Goal: Communication & Community: Answer question/provide support

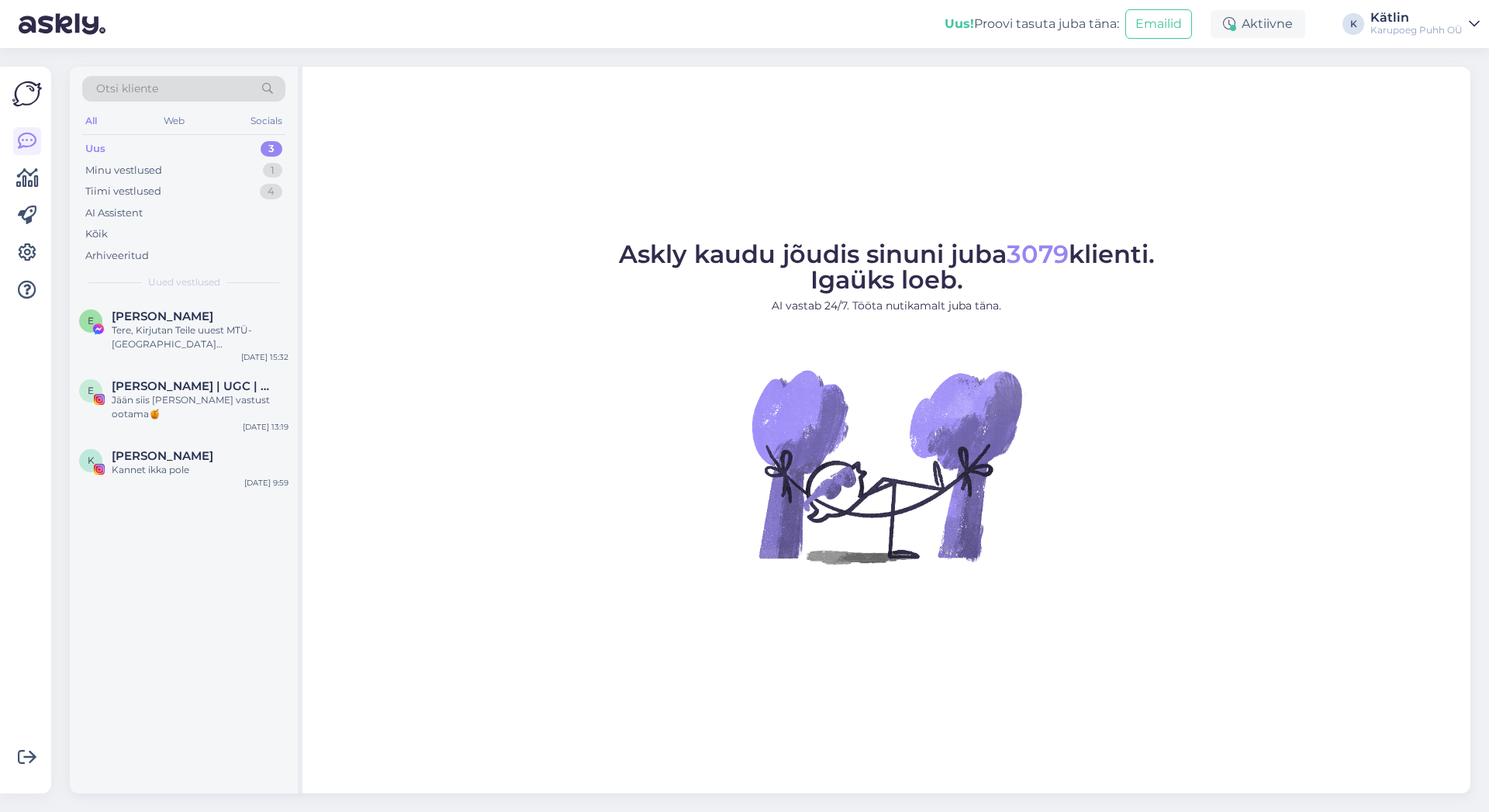
click at [91, 149] on div "Uus" at bounding box center [95, 149] width 20 height 16
click at [206, 345] on div "Tere, kas epoest ostes on võimalik ka kauplusesse tellida või ainult pakiautoma…" at bounding box center [200, 337] width 177 height 28
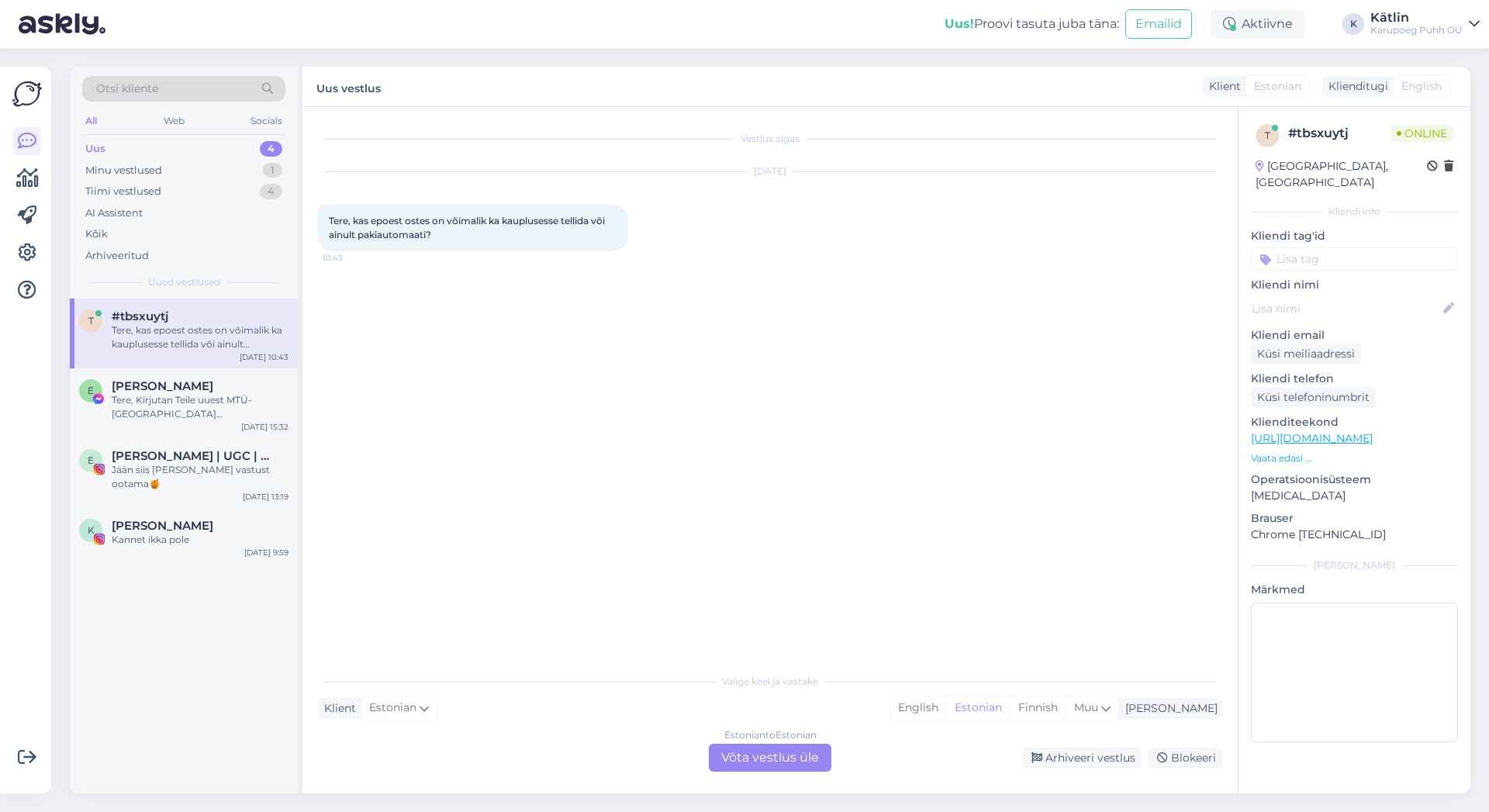
click at [812, 754] on div "Estonian to Estonian Võta vestlus üle" at bounding box center [770, 757] width 123 height 28
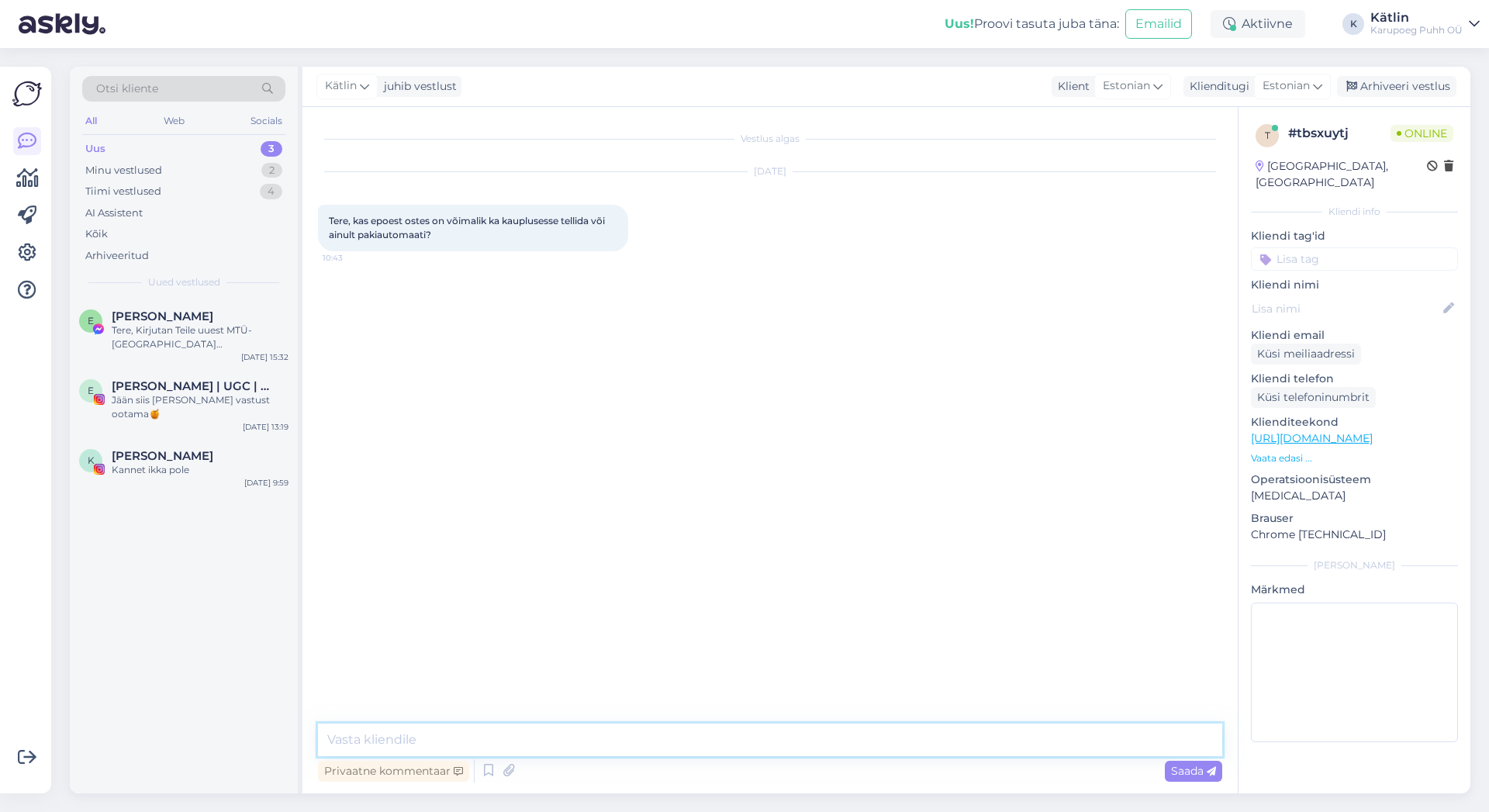
click at [735, 733] on textarea at bounding box center [770, 740] width 904 height 32
type textarea "Tere!"
type textarea "See oleneb toote saadavusest"
click at [485, 777] on icon at bounding box center [489, 771] width 19 height 24
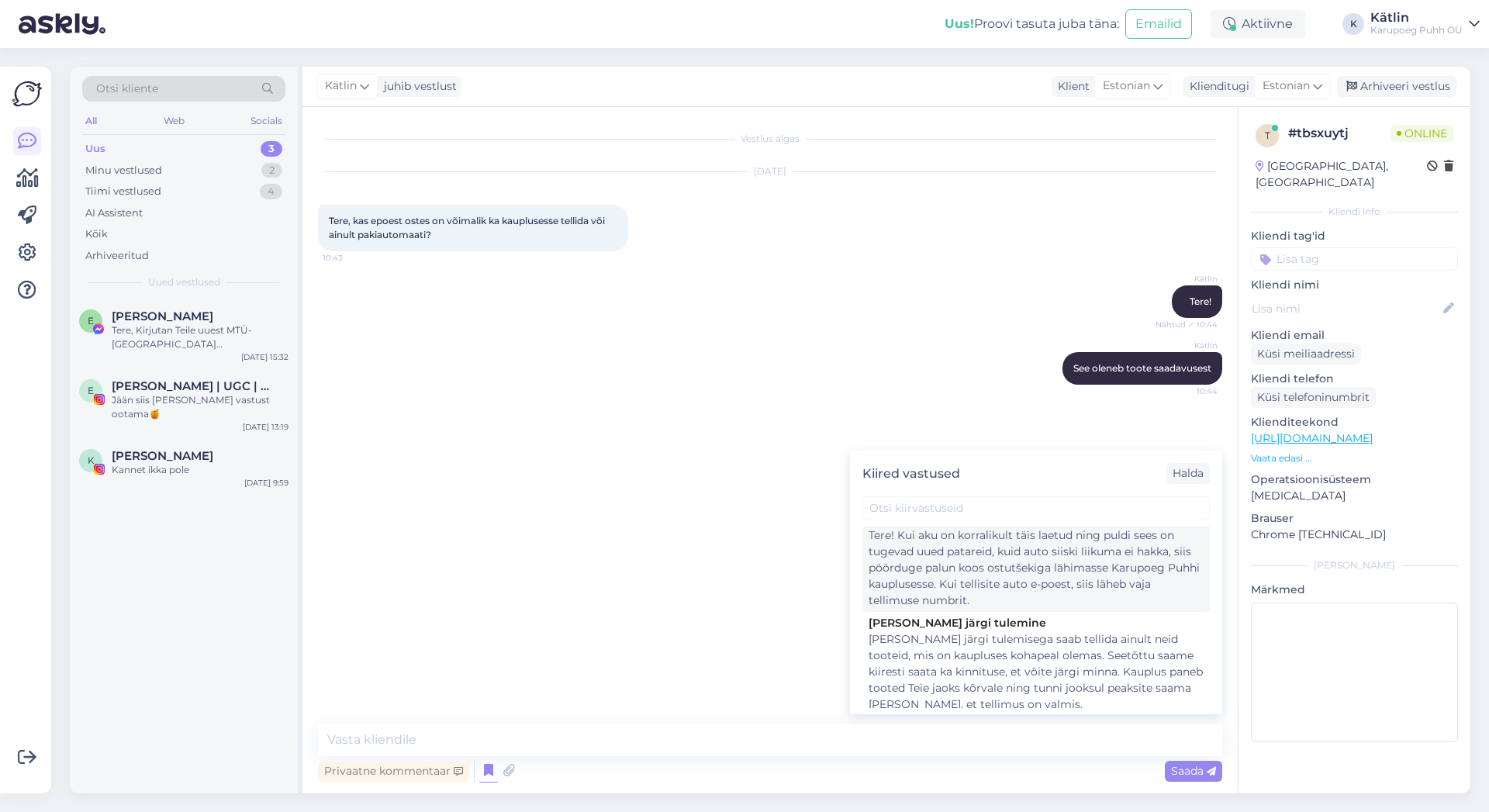
scroll to position [503, 0]
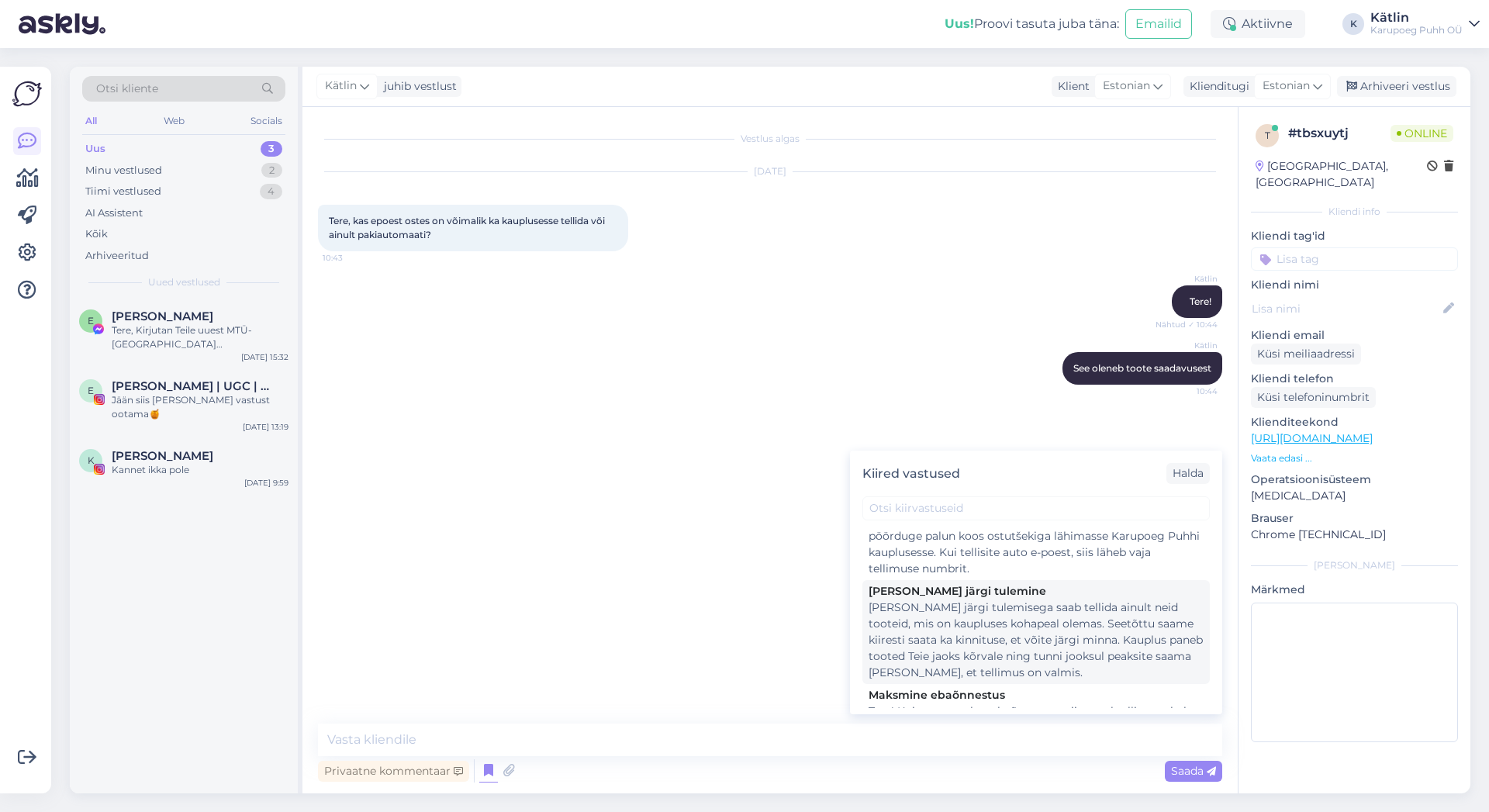
click at [1040, 642] on div "[PERSON_NAME] järgi tulemisega saab tellida ainult neid tooteid, mis on kauplus…" at bounding box center [1036, 640] width 335 height 81
type textarea "[PERSON_NAME] järgi tulemisega saab tellida ainult neid tooteid, mis on kauplus…"
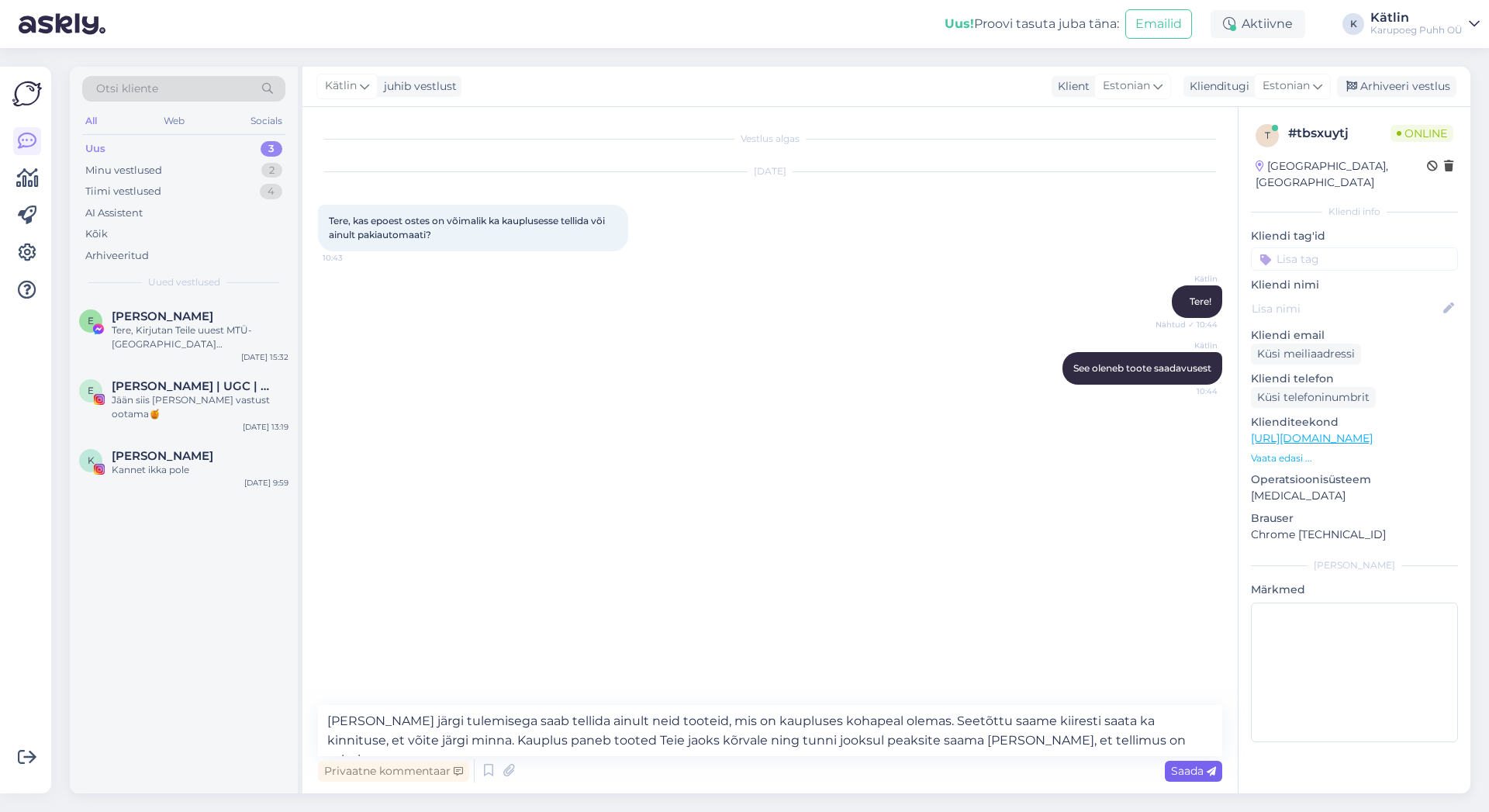
click at [1198, 765] on span "Saada" at bounding box center [1193, 771] width 45 height 14
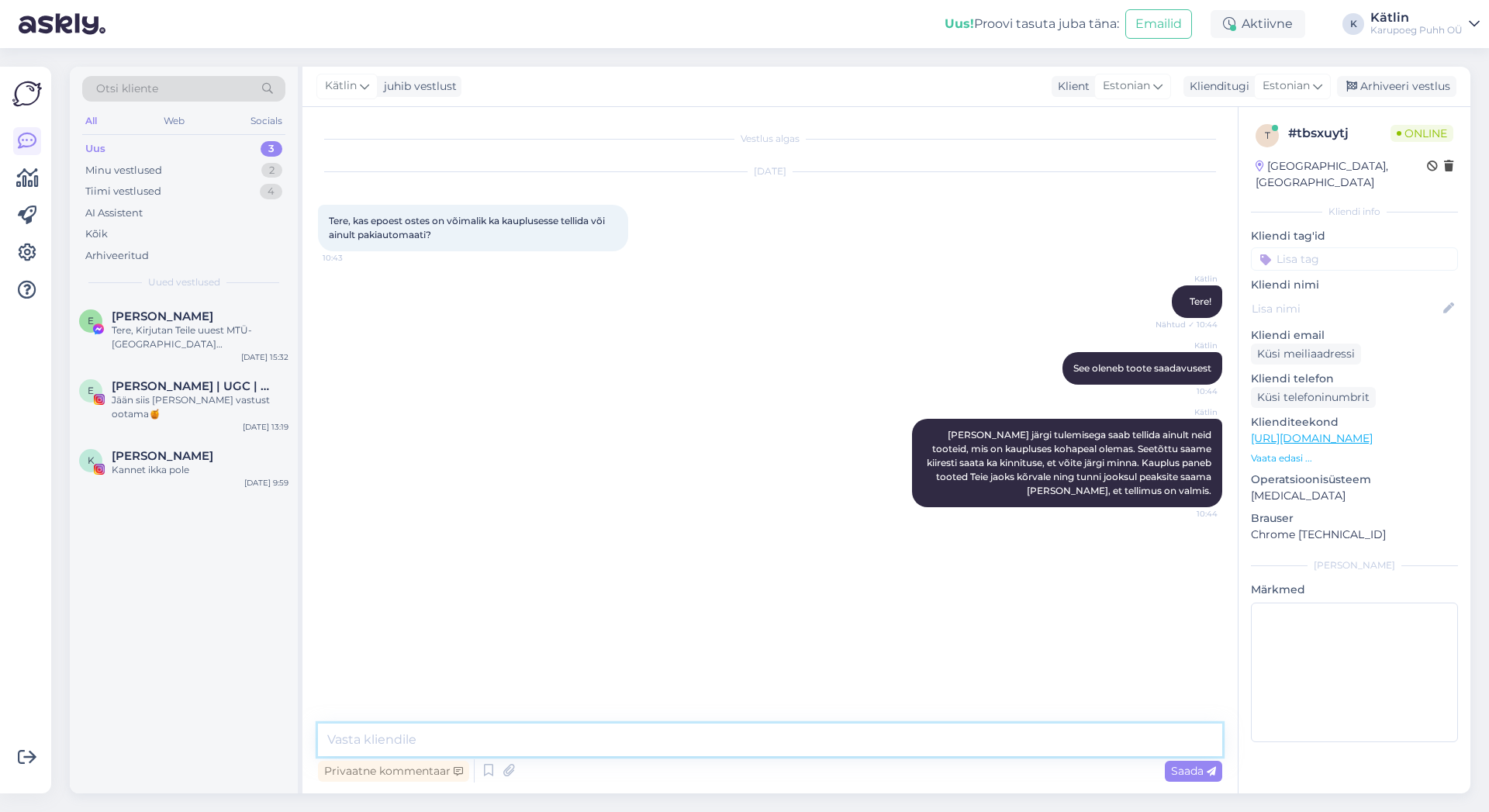
click at [822, 747] on textarea at bounding box center [770, 740] width 904 height 32
type textarea "[PERSON_NAME] tarneaeg on 3-7 tööpäeva, siis seda saab ainult pakiautomaati tel…"
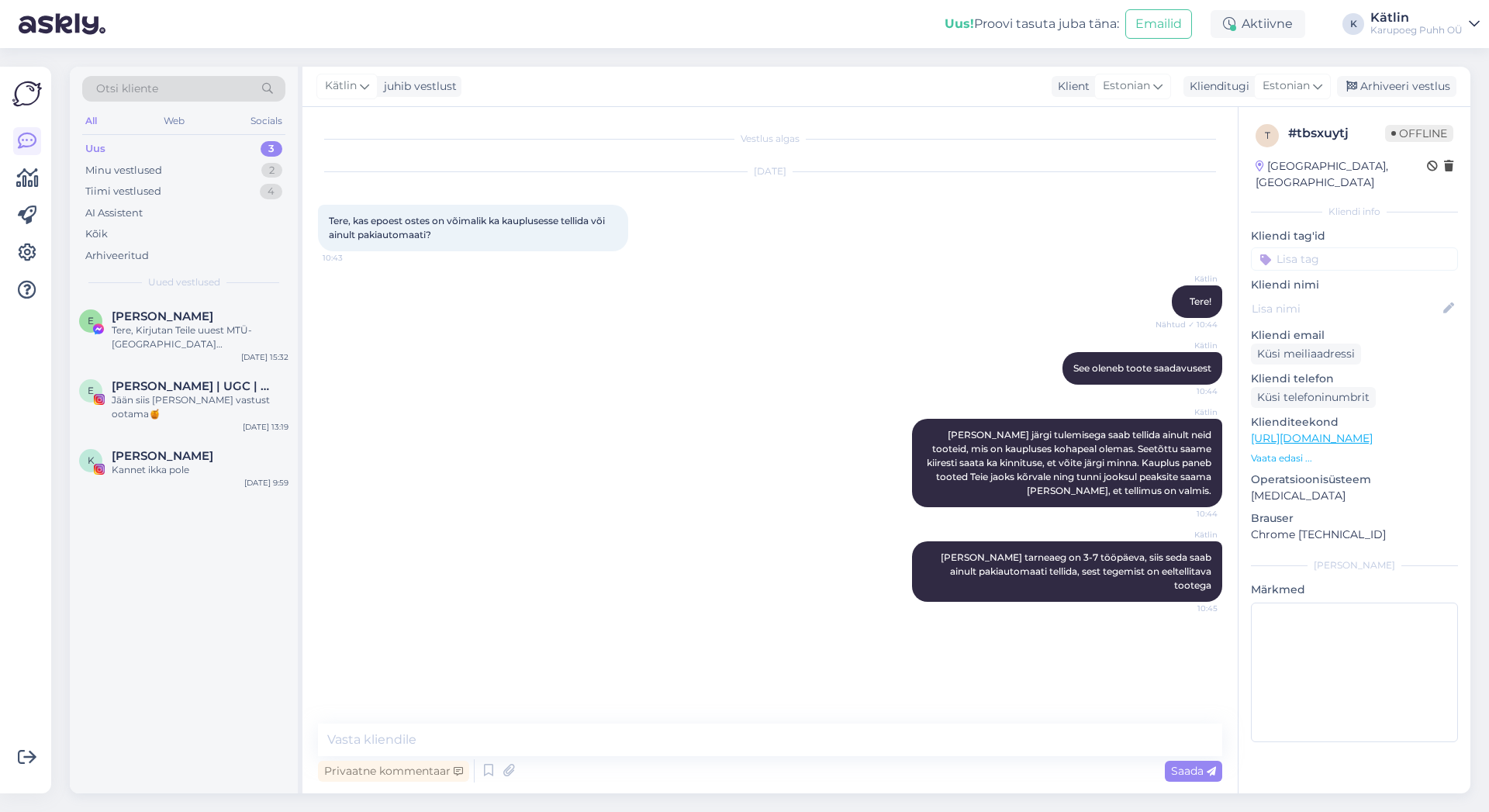
click at [404, 426] on div "Kätlin Ise järgi tulemisega saab tellida ainult neid tooteid, mis on kaupluses …" at bounding box center [770, 463] width 904 height 123
click at [236, 345] on div "Tere, Kirjutan Teile uuest MTÜ-[GEOGRAPHIC_DATA][PERSON_NAME]. Nimelt korraldam…" at bounding box center [200, 337] width 177 height 28
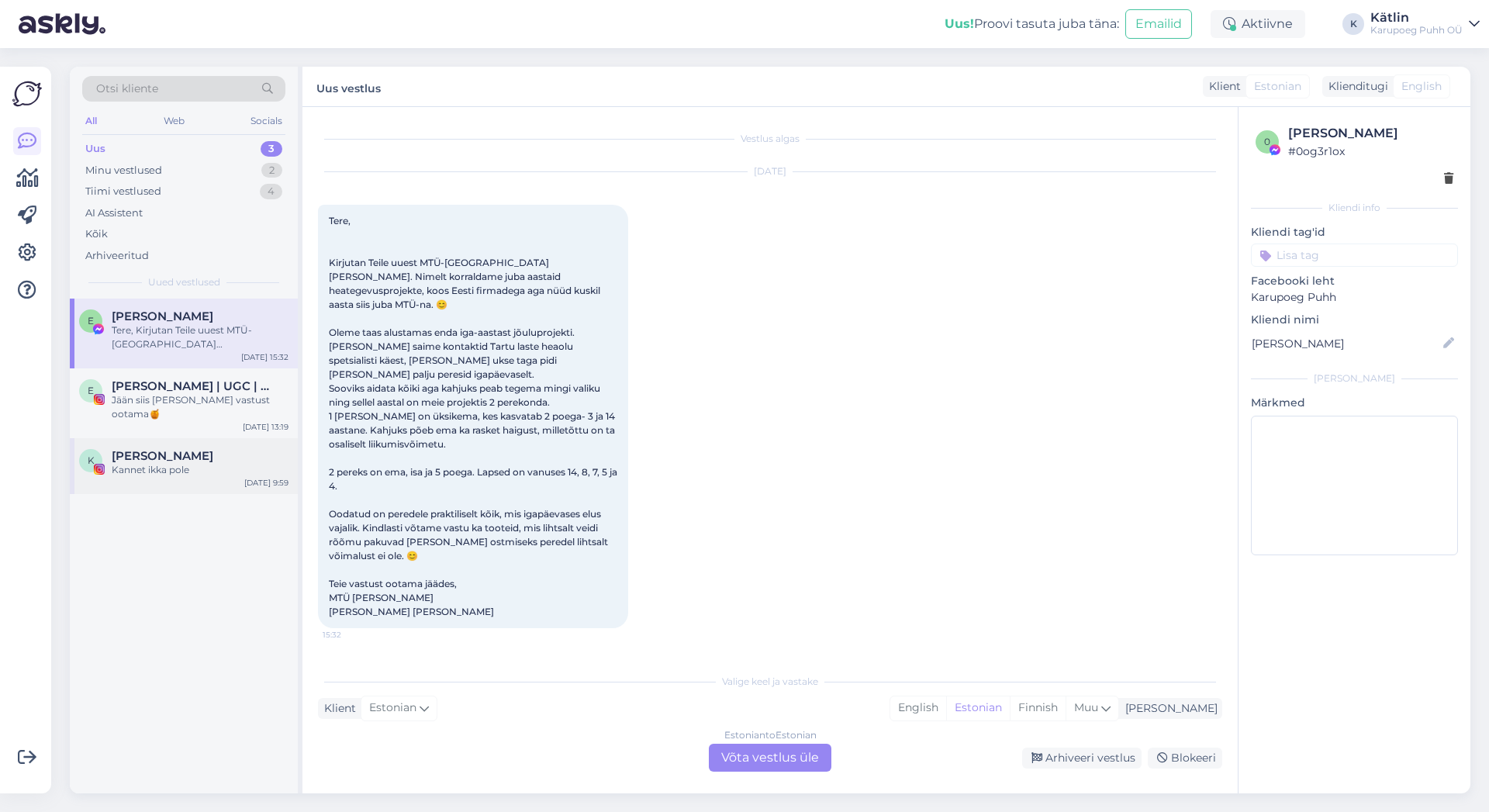
click at [158, 449] on span "[PERSON_NAME]" at bounding box center [162, 456] width 102 height 14
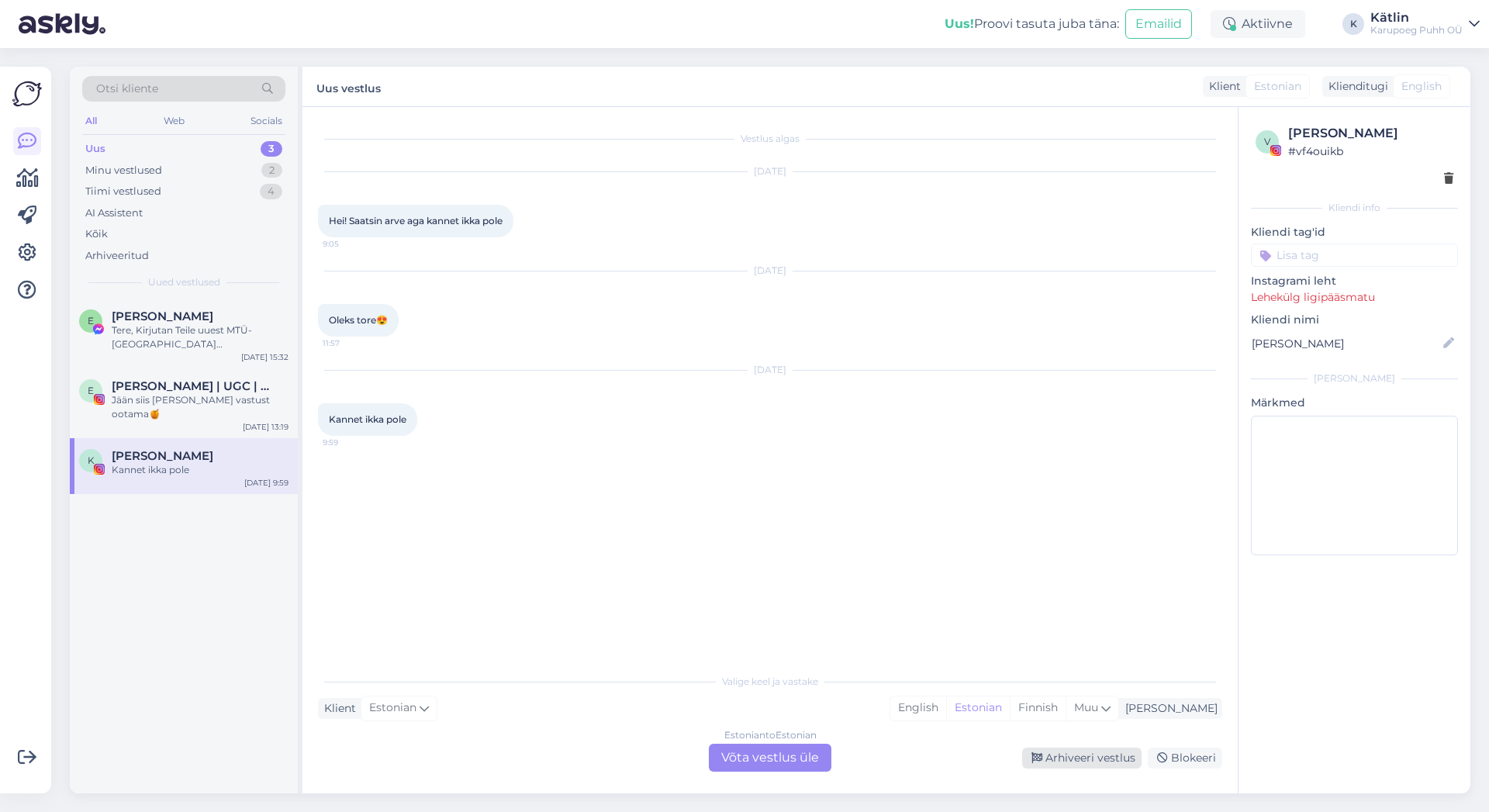
click at [1085, 752] on div "Arhiveeri vestlus" at bounding box center [1082, 758] width 120 height 21
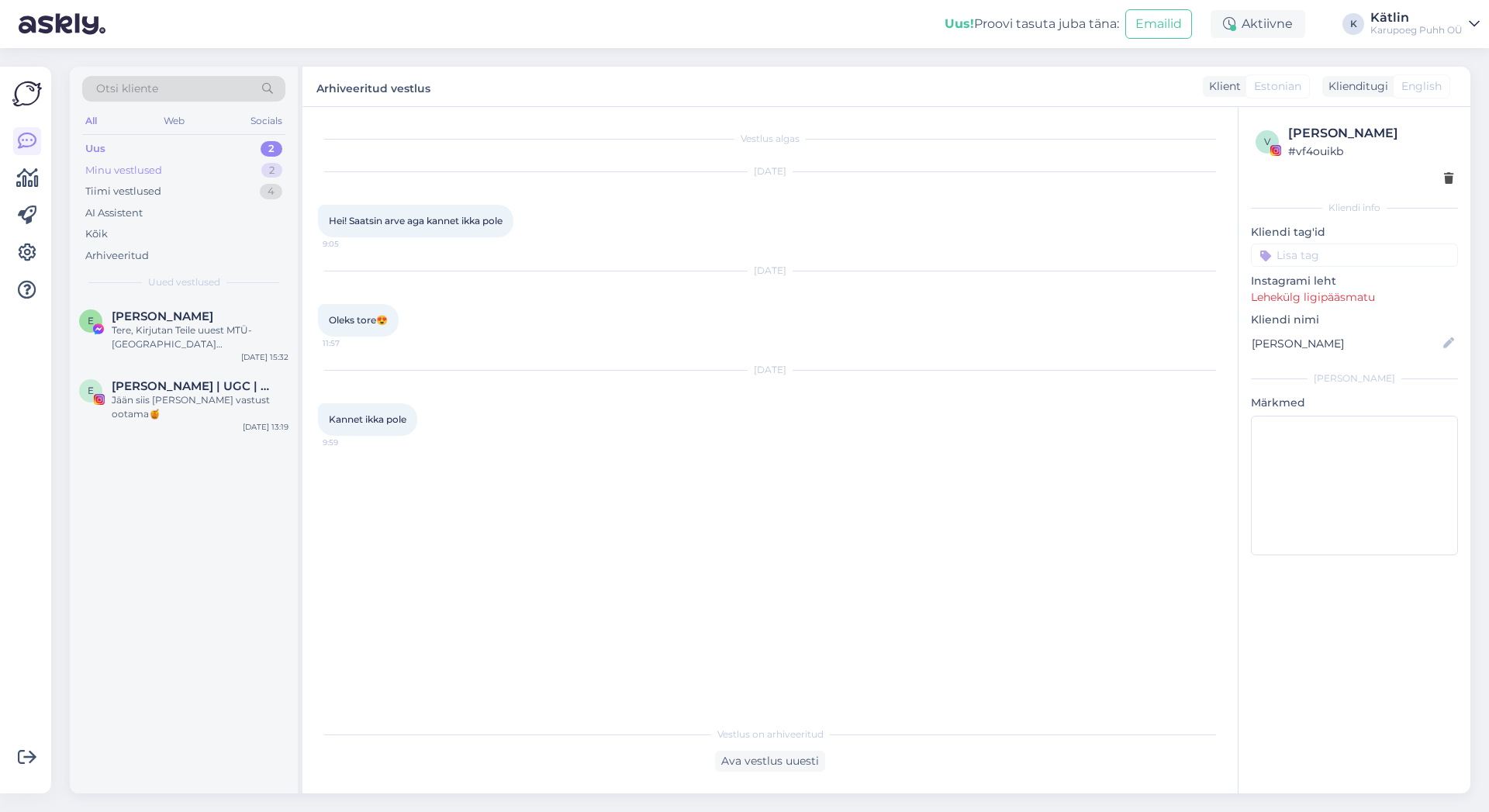
click at [127, 167] on div "Minu vestlused" at bounding box center [124, 171] width 77 height 16
click at [177, 338] on div "[PERSON_NAME] tarneaeg on 3-7 tööpäeva, siis seda saab ainult pakiautomaati tel…" at bounding box center [200, 337] width 177 height 28
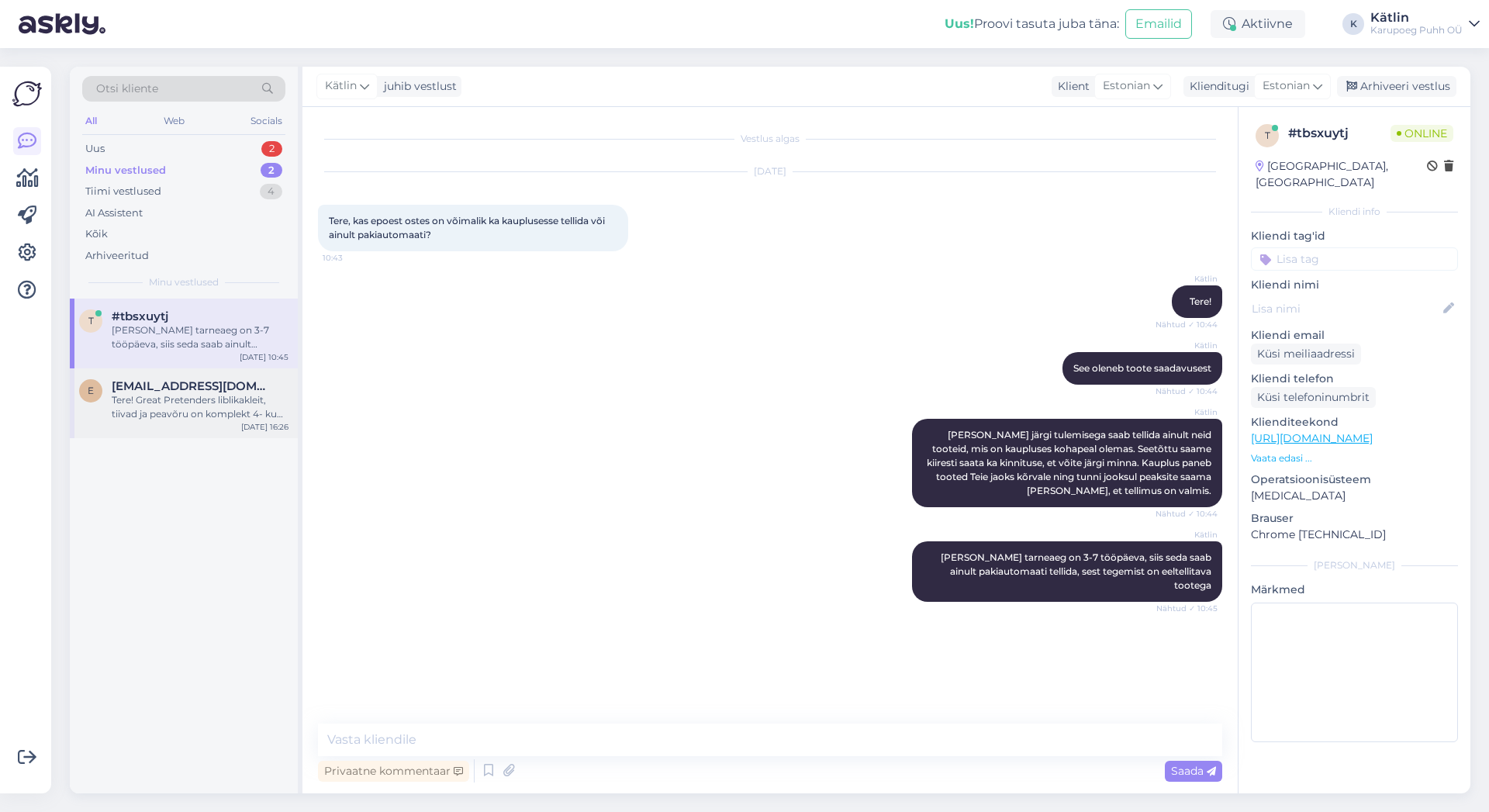
click at [187, 425] on div "e [EMAIL_ADDRESS][DOMAIN_NAME] Tere! Great Pretenders liblikakleit, tiivad ja p…" at bounding box center [184, 403] width 228 height 70
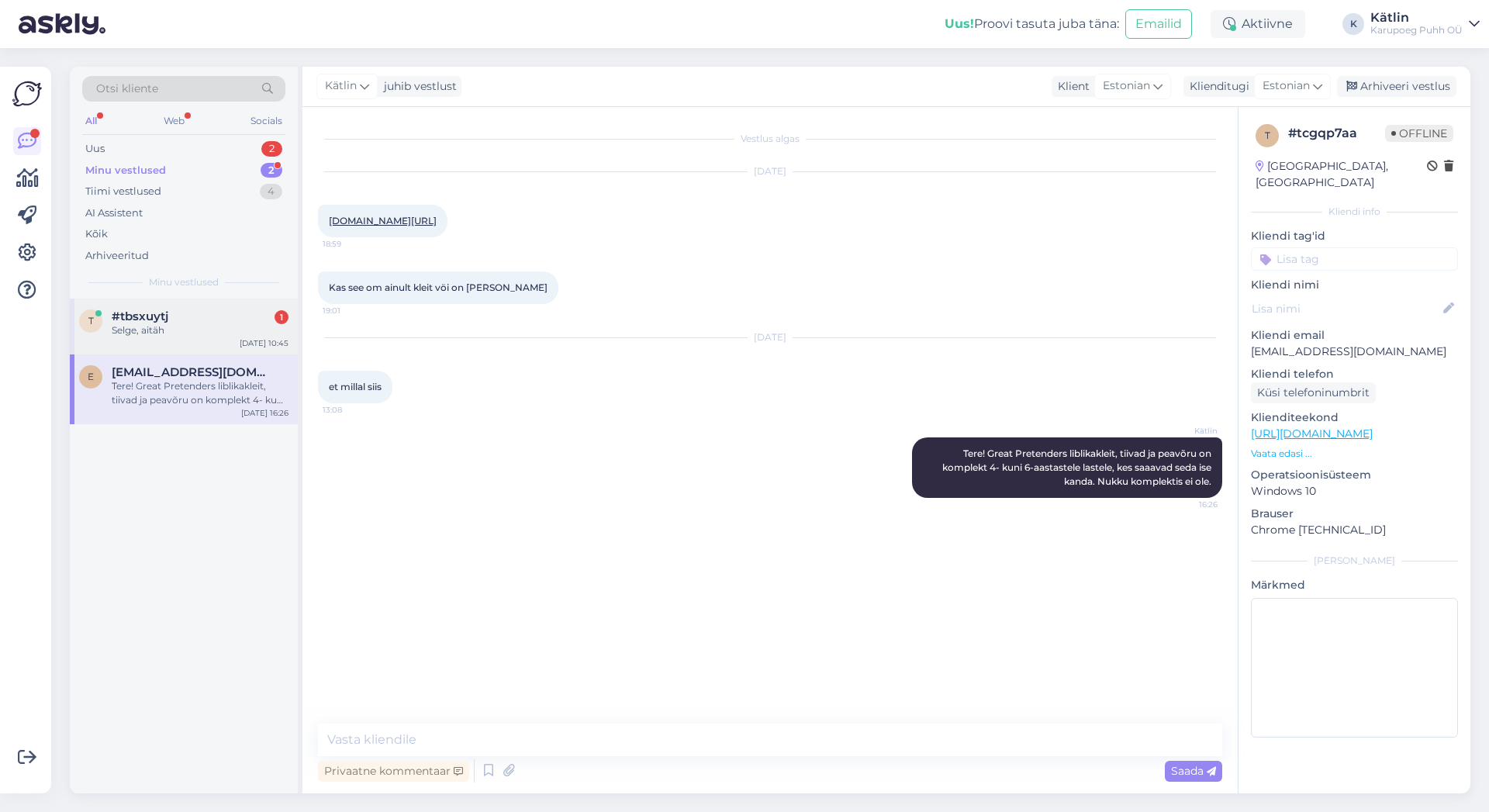
click at [179, 323] on div "Selge, aitäh" at bounding box center [200, 330] width 177 height 14
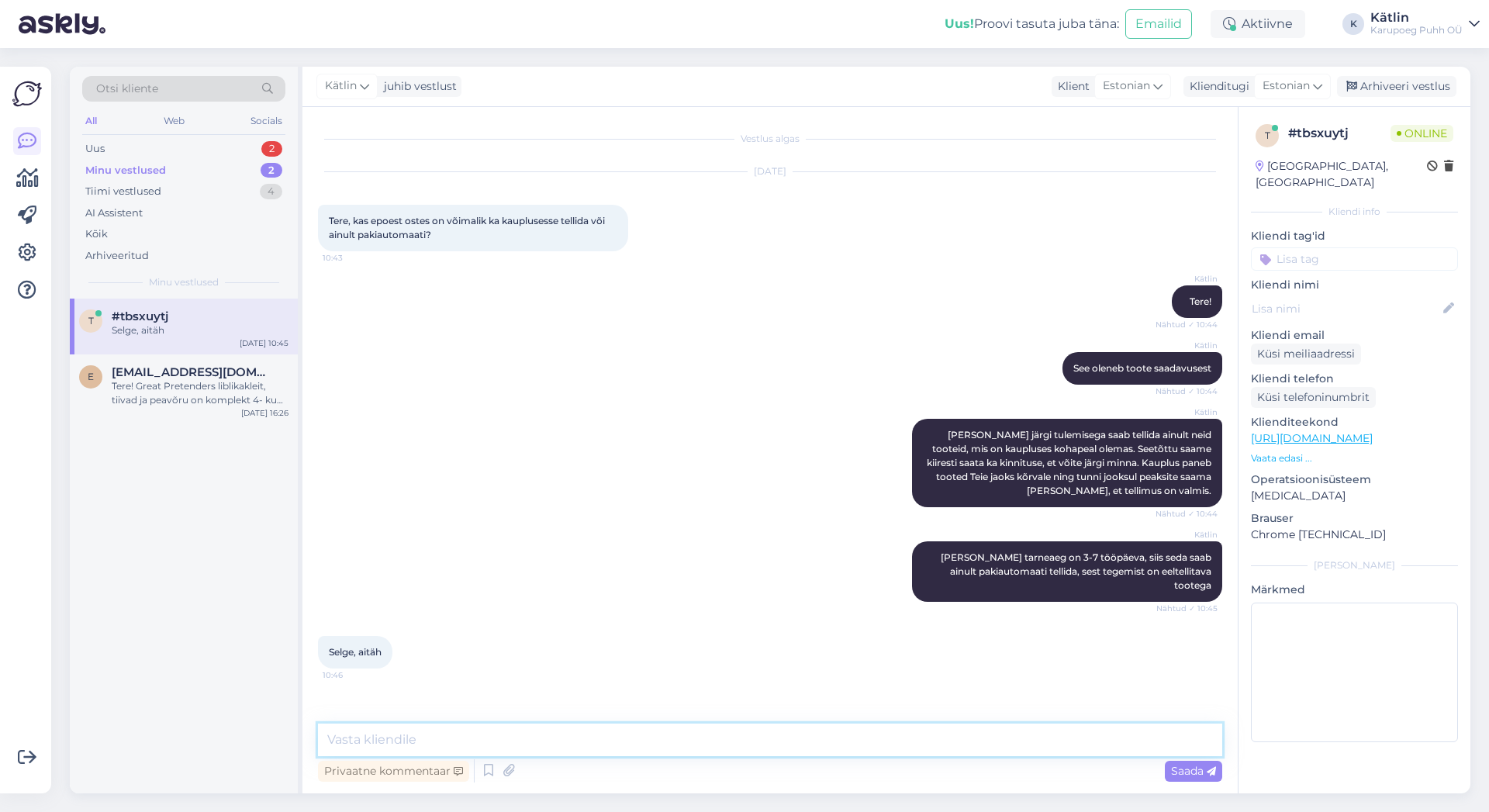
click at [410, 738] on textarea at bounding box center [770, 740] width 904 height 32
type textarea "Palun :)"
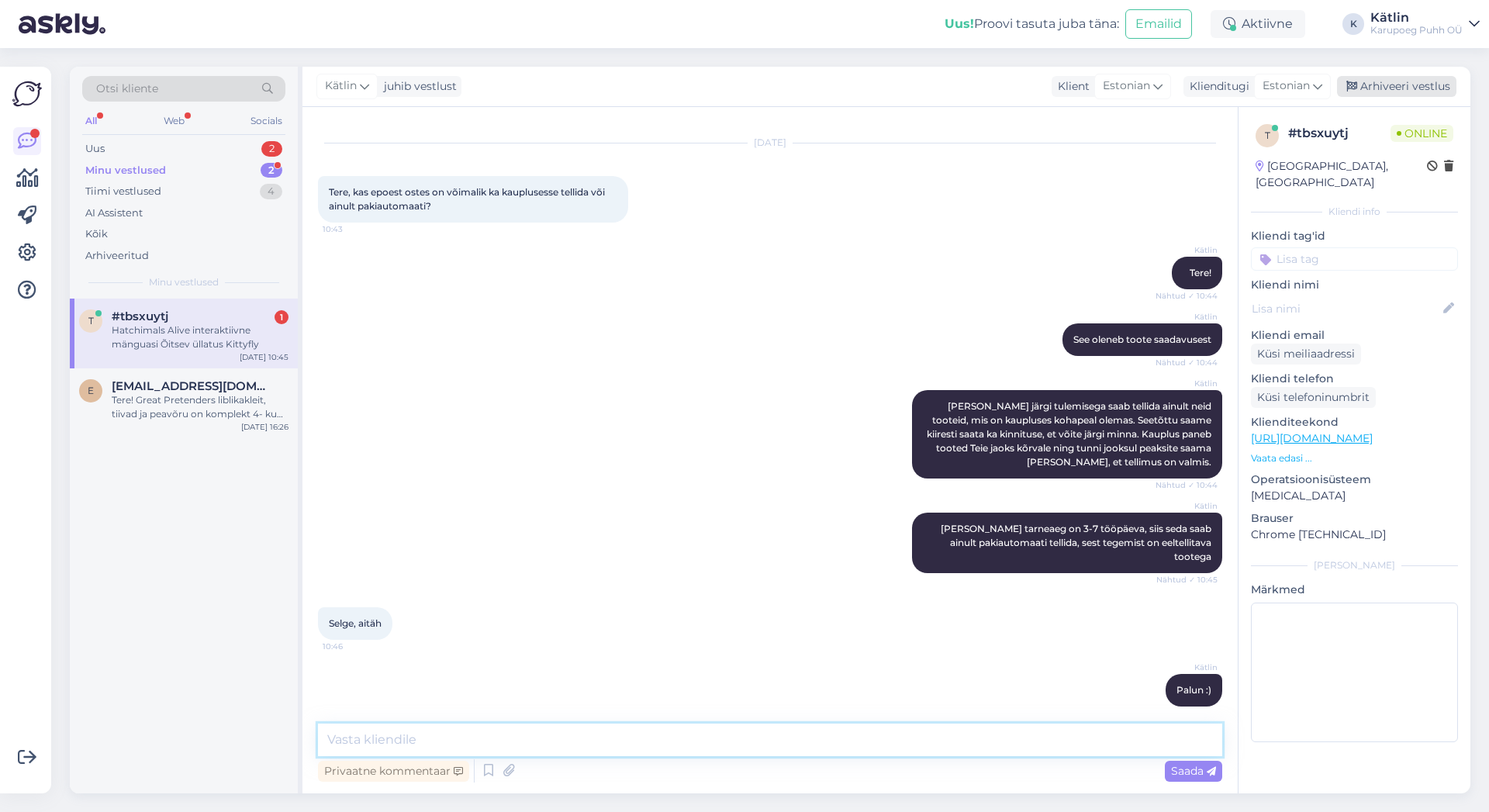
scroll to position [109, 0]
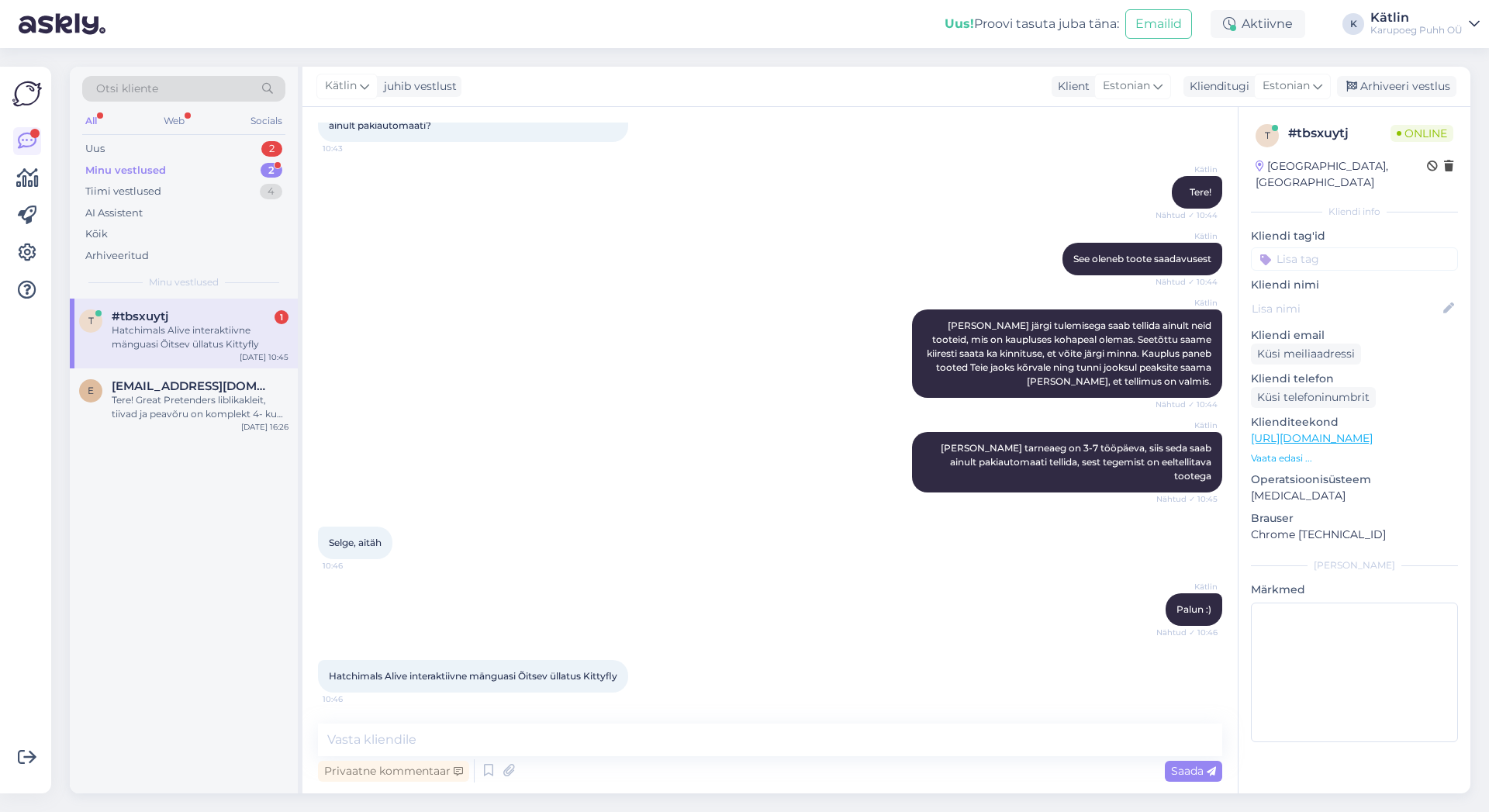
click at [348, 673] on span "Hatchimals Alive interaktiivne mänguasi Õitsev üllatus Kittyfly" at bounding box center [473, 676] width 289 height 12
copy span "Kittyfly"
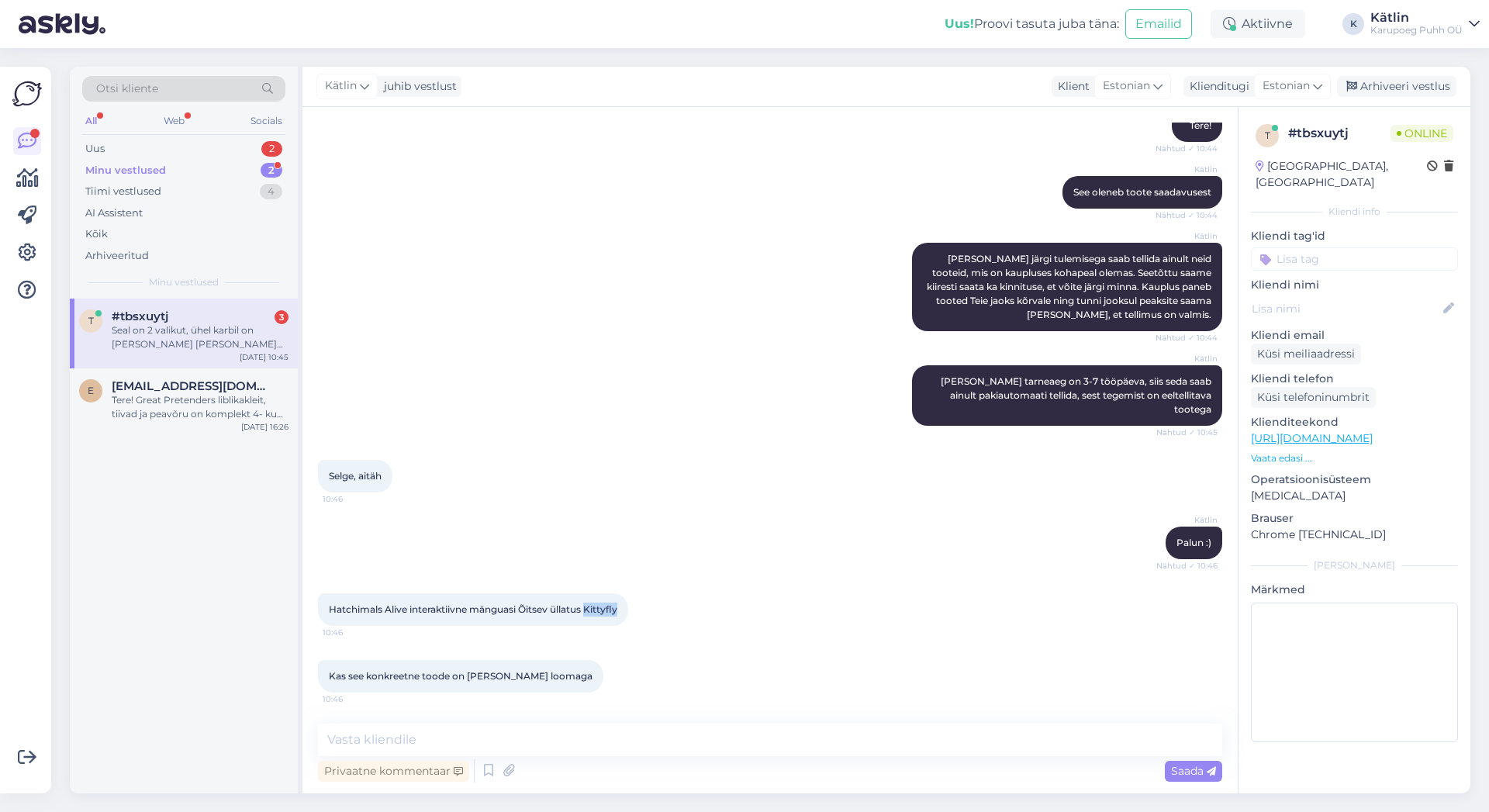
scroll to position [257, 0]
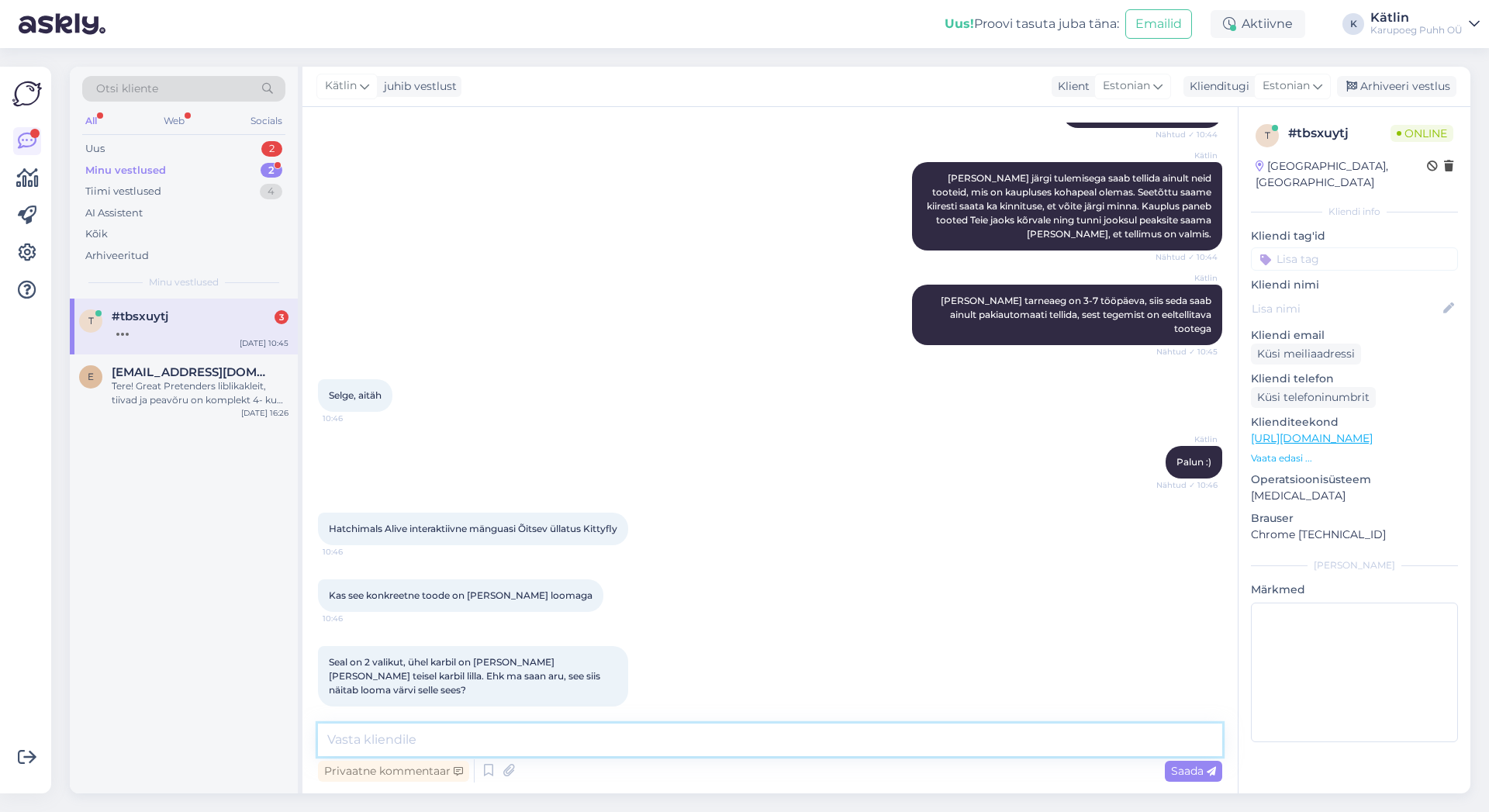
click at [460, 736] on textarea at bounding box center [770, 740] width 904 height 32
type textarea "Peame täpsustama, kas tegemist on assortiiga"
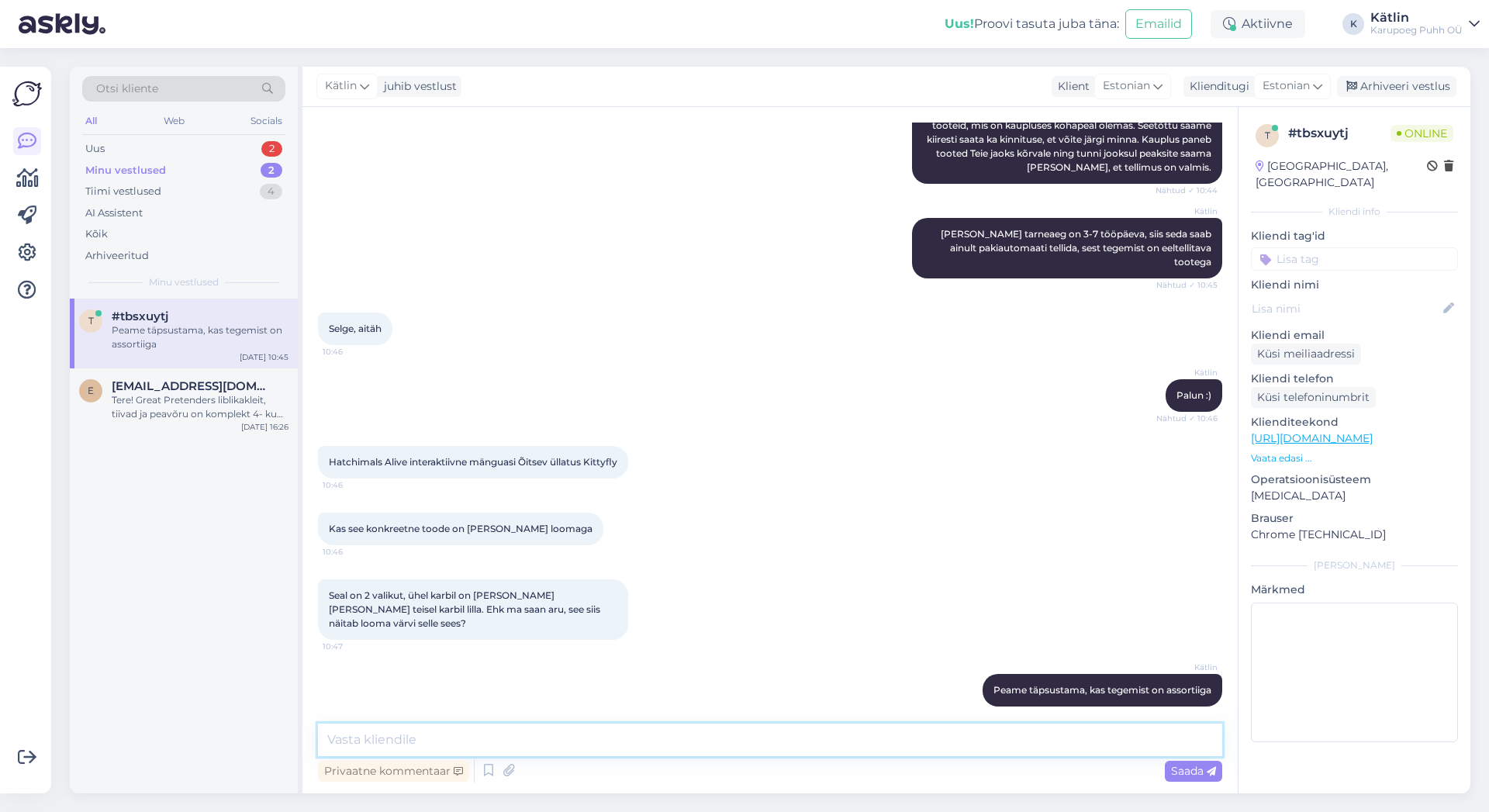
click at [823, 745] on textarea at bounding box center [770, 740] width 904 height 32
click at [188, 718] on div "t #tbsxuytj Peame täpsustama, kas tegemist on assortiiga [DATE] 10:45 e [EMAIL_…" at bounding box center [184, 545] width 228 height 495
click at [532, 743] on textarea at bounding box center [770, 740] width 904 height 32
paste textarea "Kittyfly sees on kas [PERSON_NAME] või [PERSON_NAME] valida ei saa"
type textarea "Kittyfly sees on kas [PERSON_NAME] või [PERSON_NAME] valida ei saa"
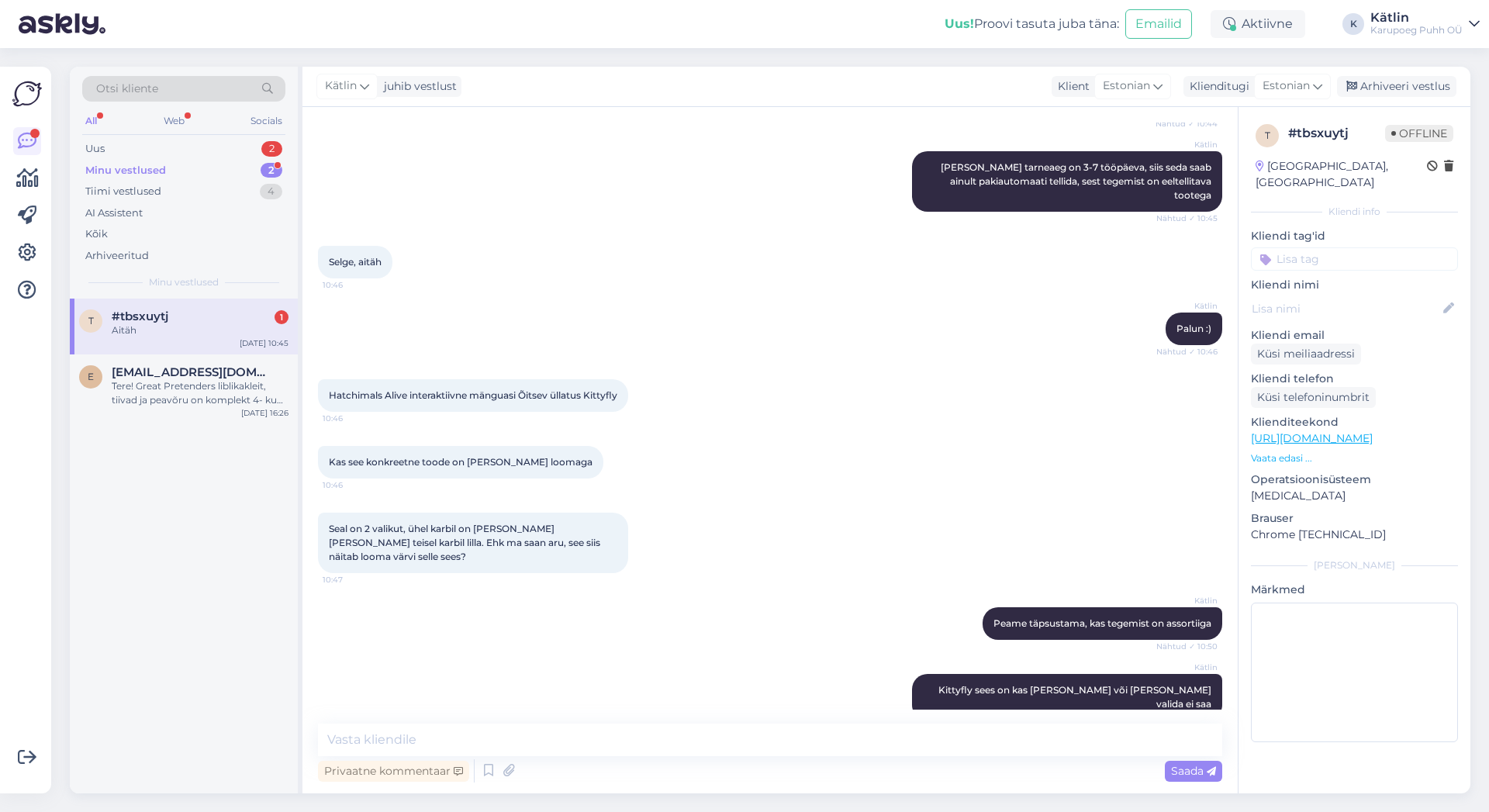
scroll to position [456, 0]
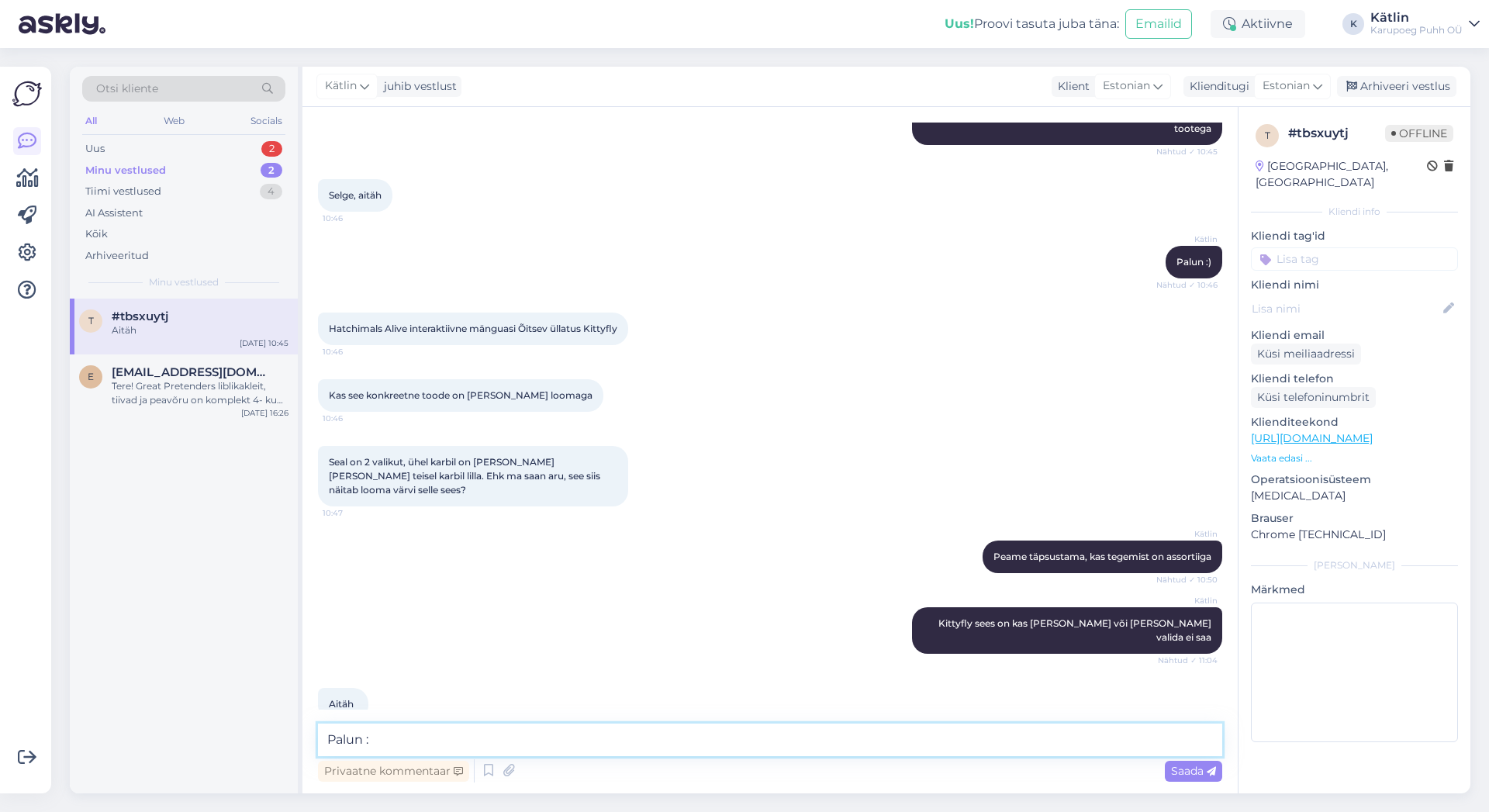
type textarea "Palun :)"
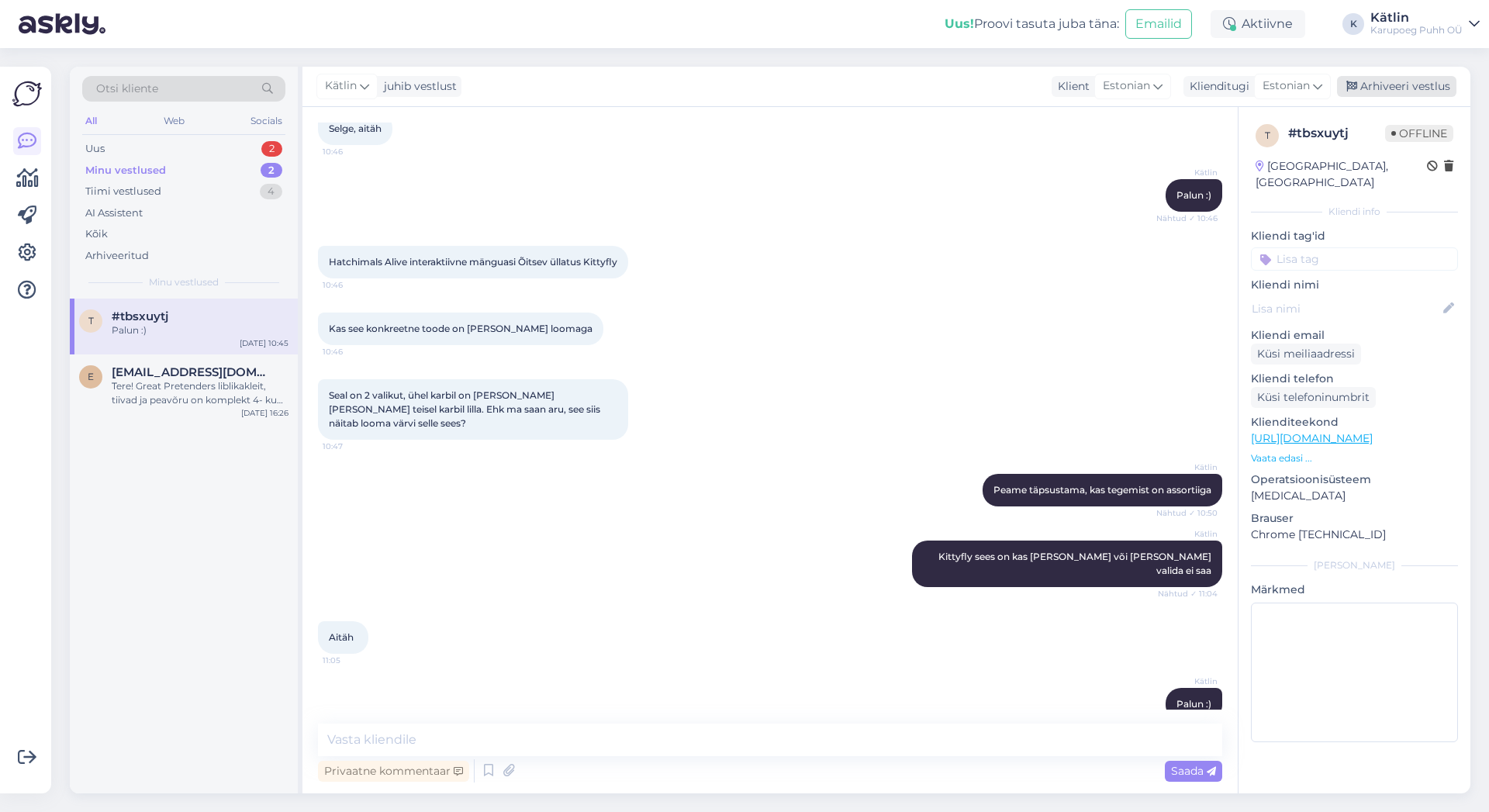
click at [1409, 88] on div "Arhiveeri vestlus" at bounding box center [1397, 87] width 120 height 21
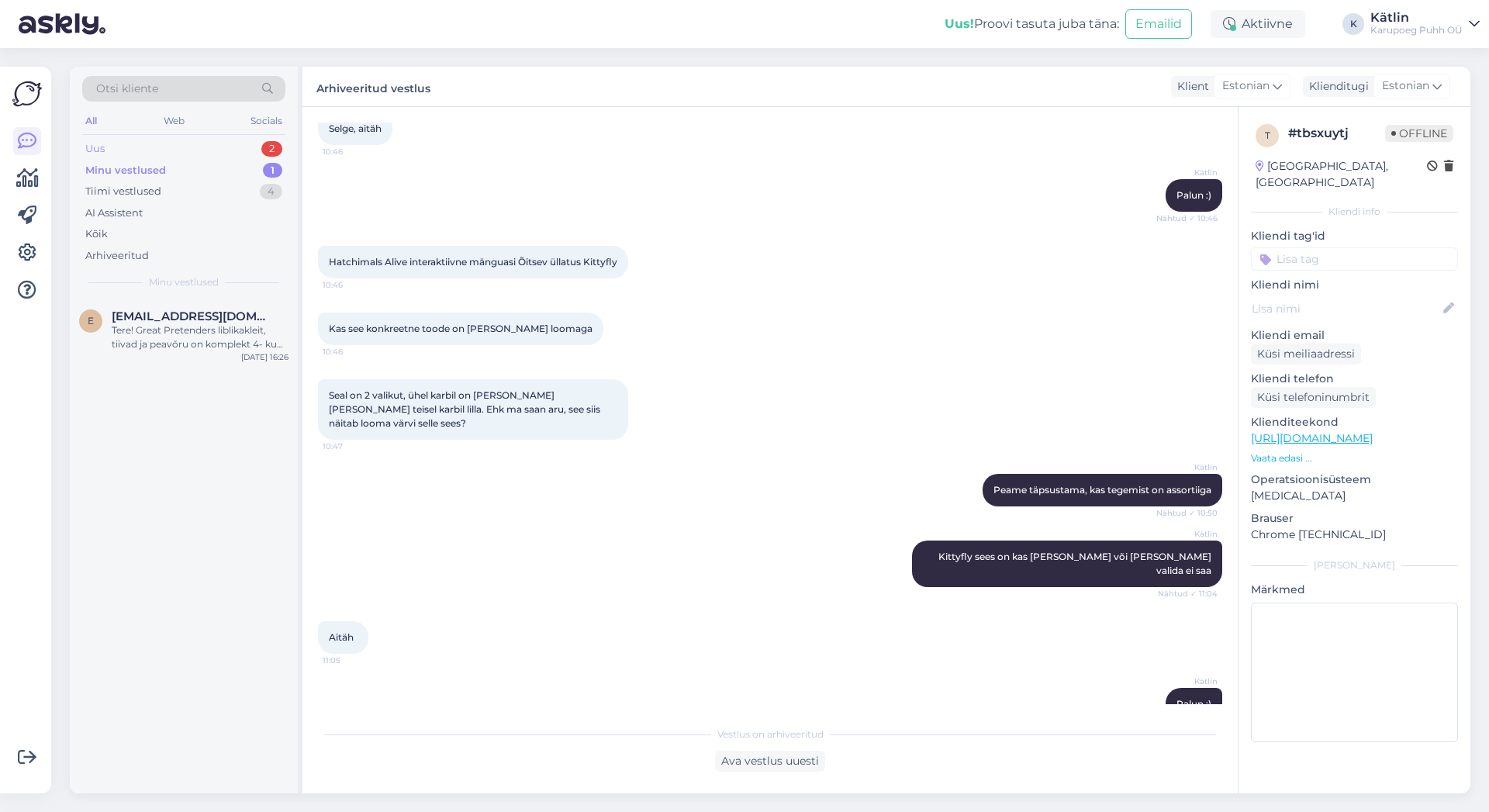
click at [112, 146] on div "Uus 2" at bounding box center [183, 149] width 203 height 22
